Goal: Transaction & Acquisition: Purchase product/service

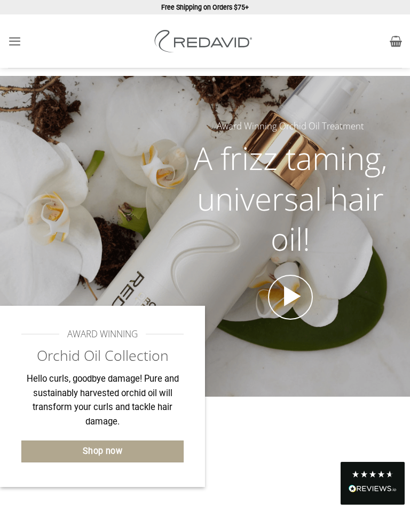
click at [19, 44] on icon "Menu" at bounding box center [14, 41] width 13 height 16
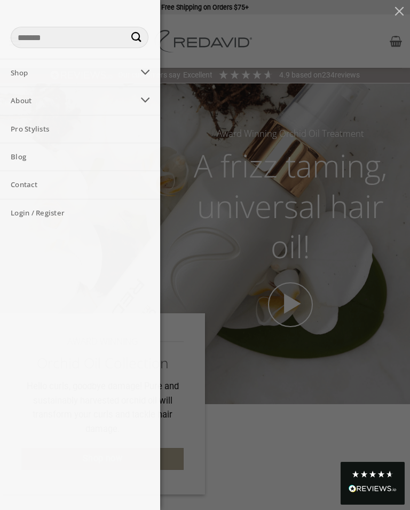
click at [21, 73] on link "Shop" at bounding box center [67, 72] width 134 height 27
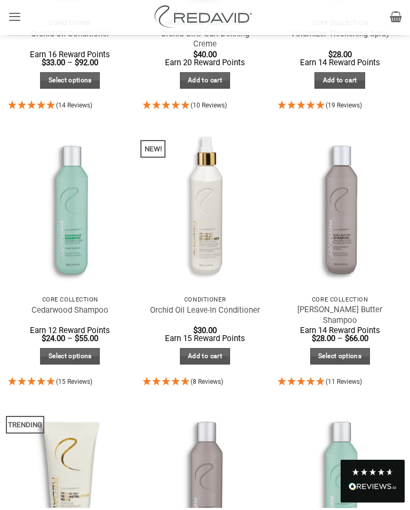
scroll to position [621, 0]
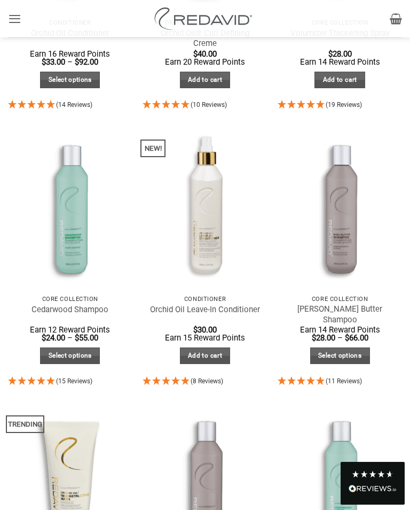
click at [63, 220] on img at bounding box center [70, 206] width 137 height 183
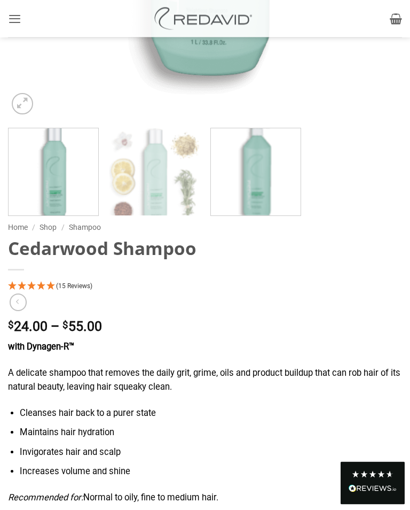
scroll to position [515, 0]
click at [102, 326] on bdi "$ 55.00" at bounding box center [83, 325] width 40 height 15
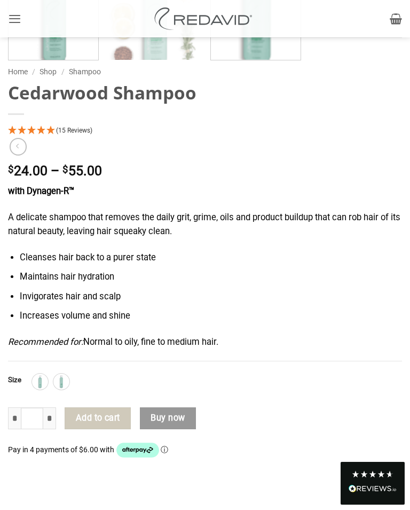
scroll to position [767, 0]
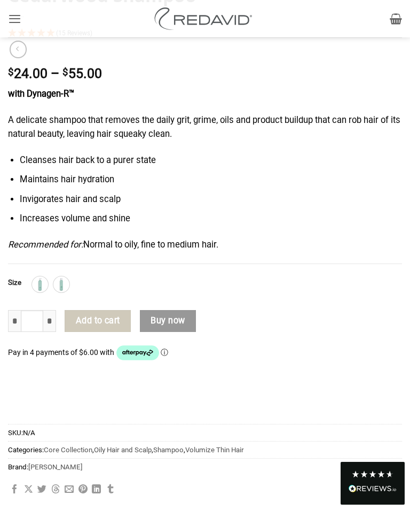
click at [107, 315] on button "Add to cart" at bounding box center [98, 321] width 66 height 22
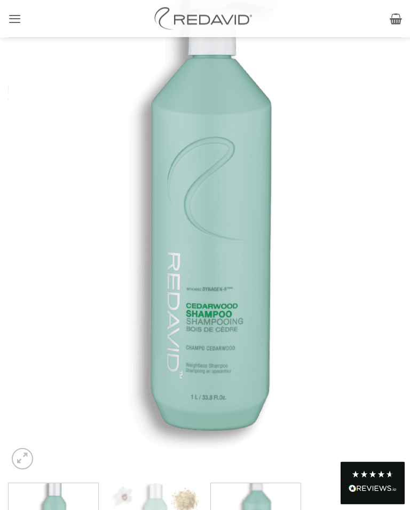
scroll to position [0, 0]
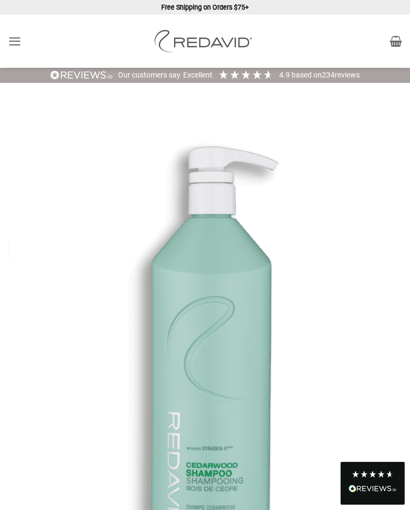
click at [15, 36] on icon "Menu" at bounding box center [14, 41] width 13 height 16
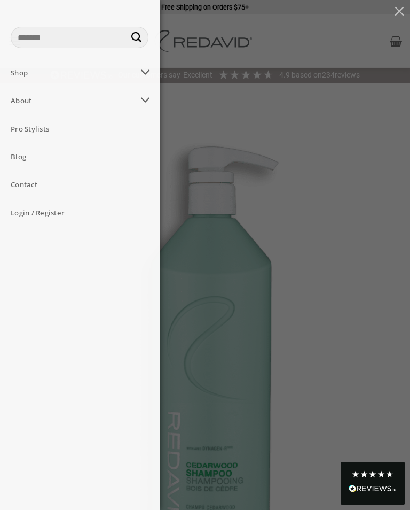
click at [61, 128] on link "Pro Stylists" at bounding box center [80, 128] width 160 height 27
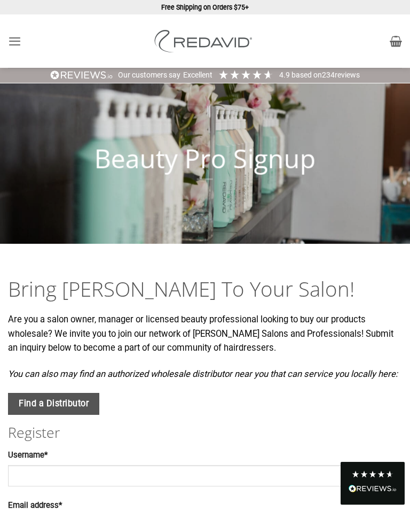
click at [13, 44] on icon "Menu" at bounding box center [14, 41] width 13 height 16
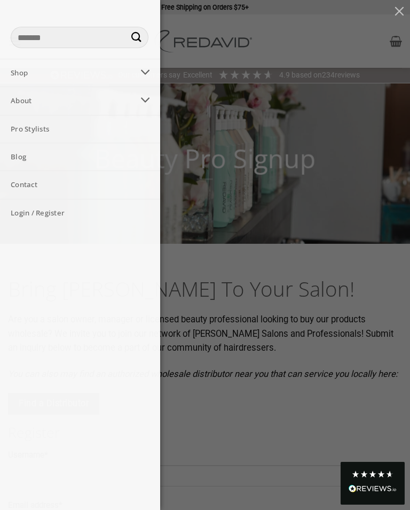
click at [152, 97] on button "Toggle" at bounding box center [146, 100] width 24 height 21
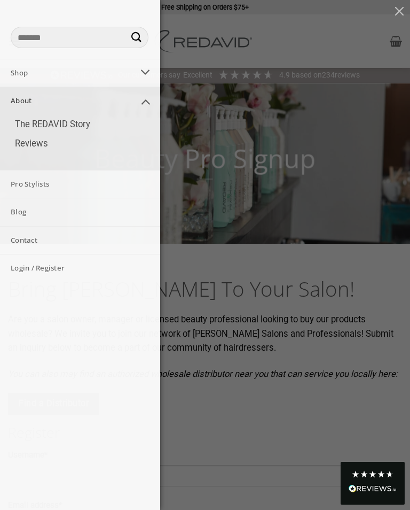
click at [84, 118] on link "The REDAVID Story" at bounding box center [82, 125] width 156 height 20
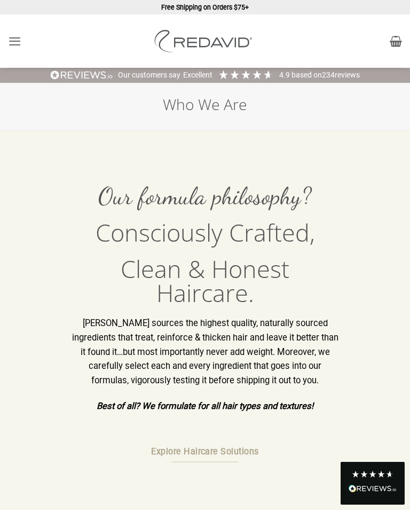
click at [223, 448] on span "Explore Haircare Solutions" at bounding box center [205, 452] width 108 height 14
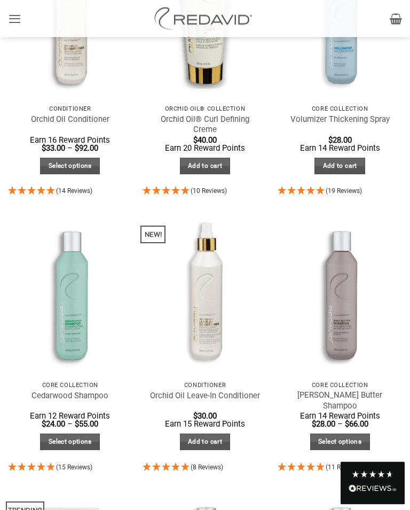
scroll to position [536, 0]
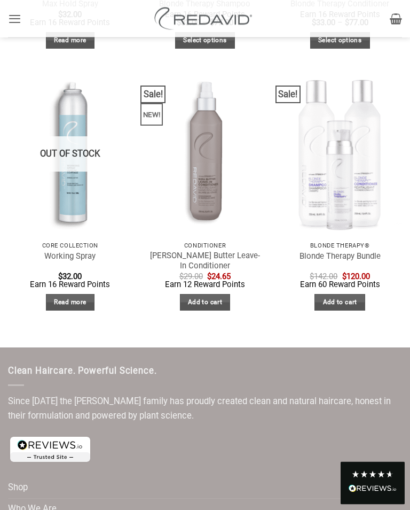
scroll to position [1741, 0]
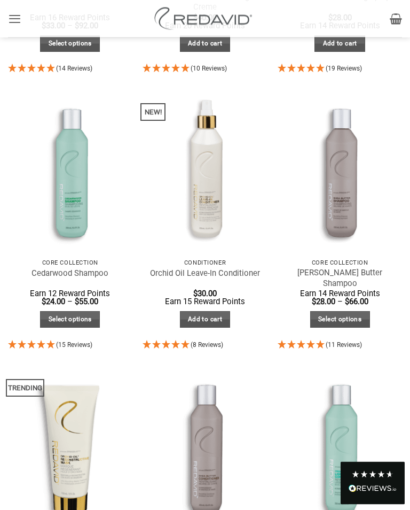
scroll to position [666, 0]
